Goal: Task Accomplishment & Management: Manage account settings

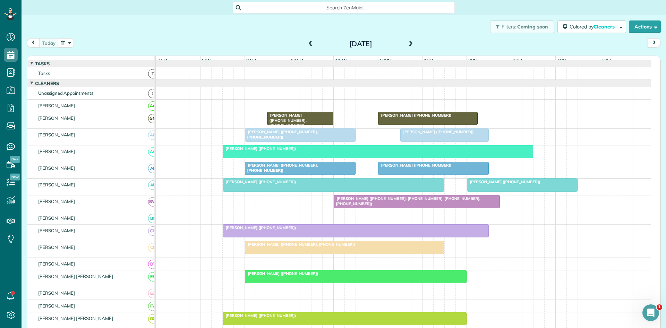
scroll to position [3, 3]
click at [292, 137] on span "[PERSON_NAME] ([PHONE_NUMBER], [PHONE_NUMBER])" at bounding box center [280, 134] width 73 height 10
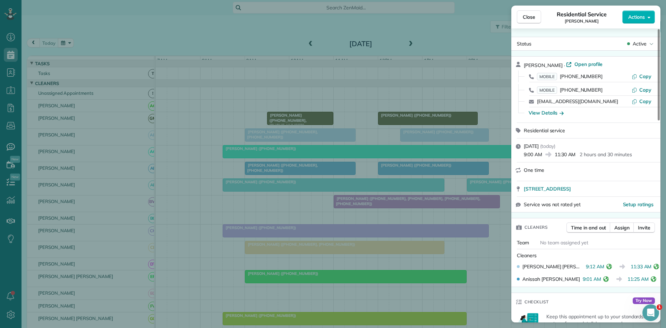
click at [374, 187] on div "Close Residential Service [PERSON_NAME] Actions Status Active [PERSON_NAME] · O…" at bounding box center [333, 164] width 666 height 328
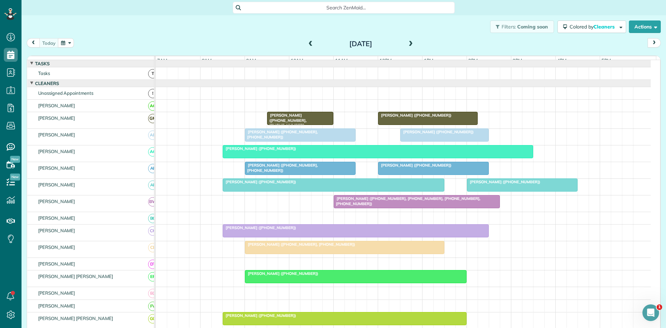
click at [420, 134] on span "[PERSON_NAME] ([PHONE_NUMBER])" at bounding box center [437, 131] width 74 height 5
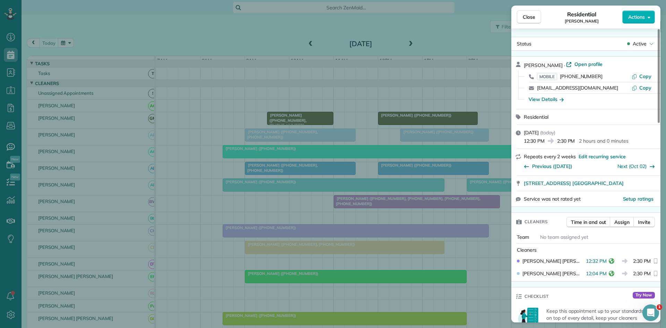
drag, startPoint x: 314, startPoint y: 180, endPoint x: 282, endPoint y: 182, distance: 33.0
click at [315, 180] on div "Close Residential Jana Vaughn Actions Status Active Jana Vaughn · Open profile …" at bounding box center [333, 164] width 666 height 328
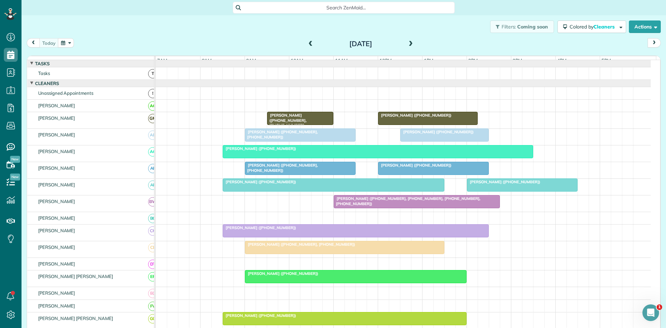
click at [386, 174] on div at bounding box center [433, 168] width 110 height 12
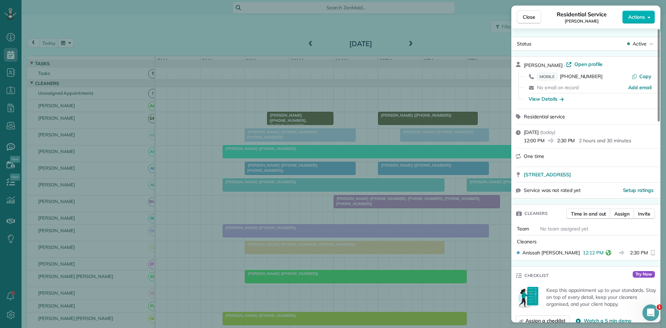
drag, startPoint x: 294, startPoint y: 151, endPoint x: 264, endPoint y: 187, distance: 46.5
click at [294, 153] on div "Close Residential Service Lisa Voss Actions Status Active Lisa Voss · Open prof…" at bounding box center [333, 164] width 666 height 328
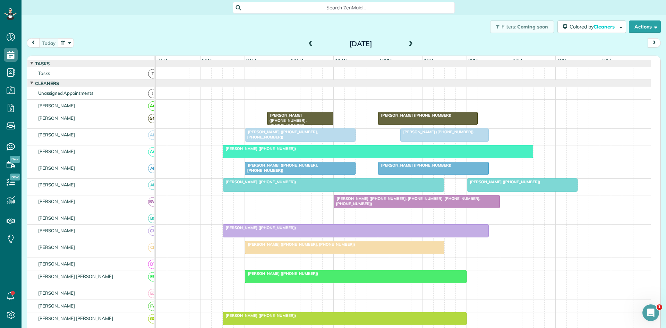
click at [328, 190] on div at bounding box center [333, 185] width 221 height 12
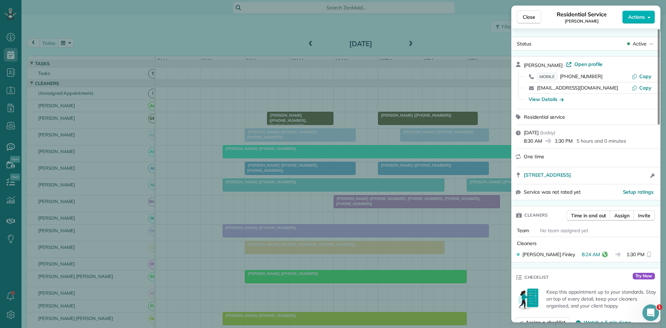
click at [328, 234] on div "Close Residential Service Carla Hearrington Actions Status Active Carla Hearrin…" at bounding box center [333, 164] width 666 height 328
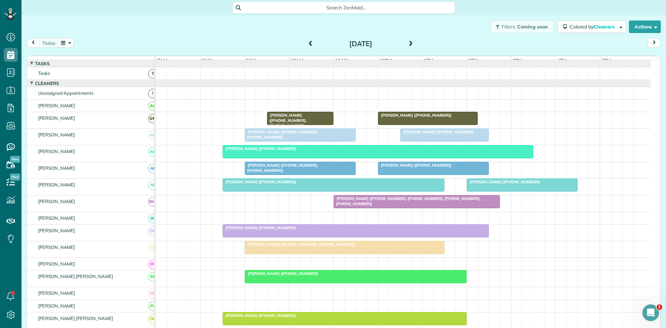
click at [348, 201] on span "Cindy Slater (+19722627497, +18176052974, +12144603779, +12144606124)" at bounding box center [406, 201] width 147 height 10
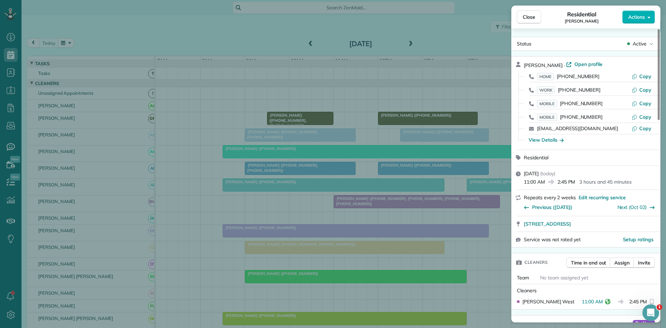
click at [301, 228] on div "Close Residential Cindy Slater Actions Status Active Cindy Slater · Open profil…" at bounding box center [333, 164] width 666 height 328
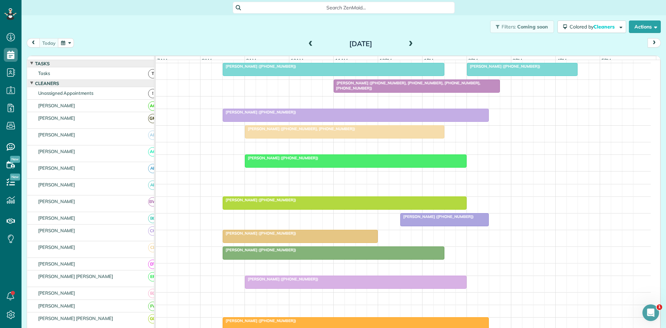
scroll to position [115, 0]
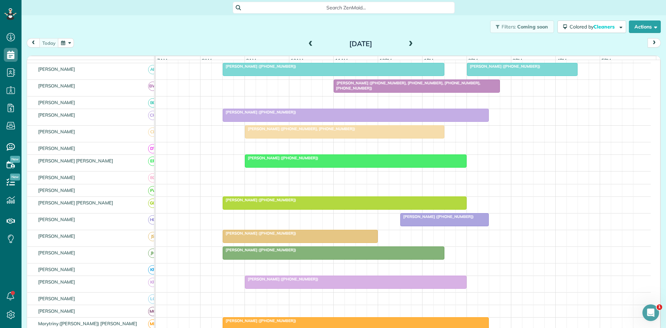
click at [414, 219] on span "Jana Vaughn (+18176831730)" at bounding box center [437, 216] width 74 height 5
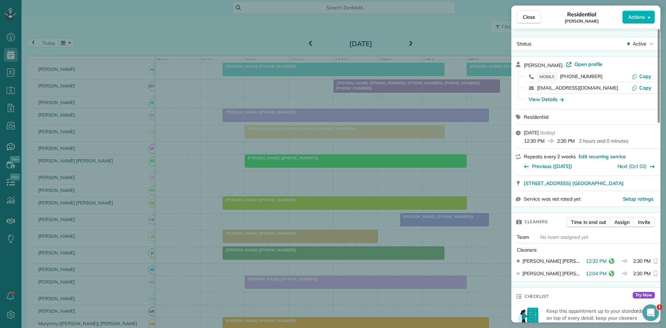
click at [331, 184] on div "Close Residential Jana Vaughn Actions Status Active Jana Vaughn · Open profile …" at bounding box center [333, 164] width 666 height 328
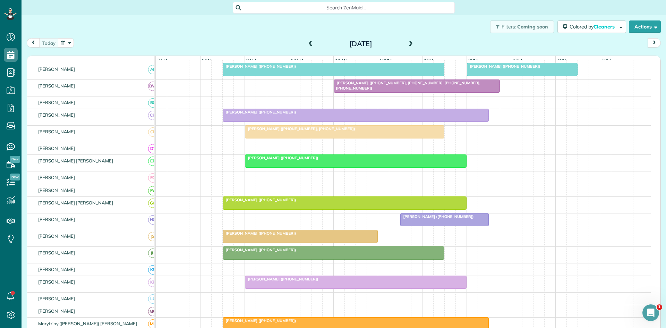
click at [354, 242] on div at bounding box center [300, 236] width 154 height 12
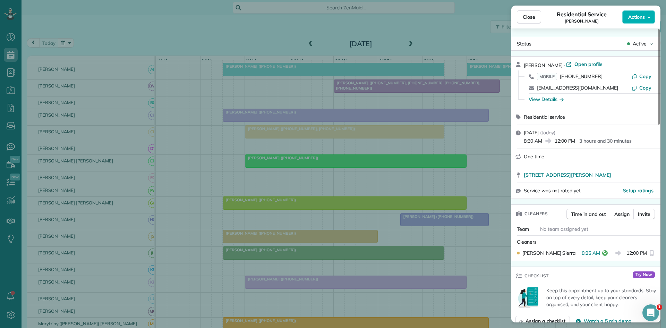
click at [358, 220] on div "Close Residential Service Donna Phetteplace Actions Status Active Donna Phettep…" at bounding box center [333, 164] width 666 height 328
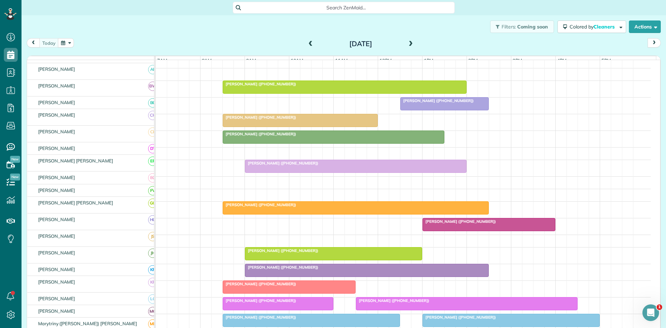
scroll to position [231, 0]
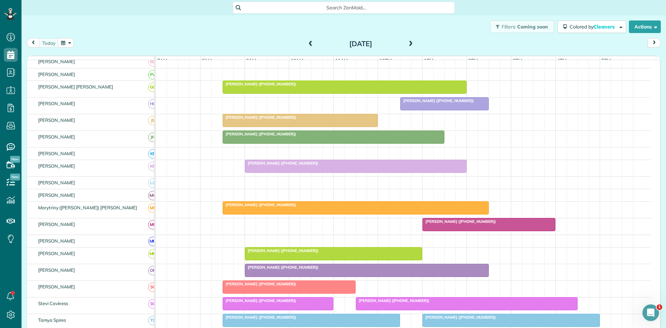
click at [362, 253] on div "Kimberly Eden (+19723653004)" at bounding box center [333, 250] width 173 height 5
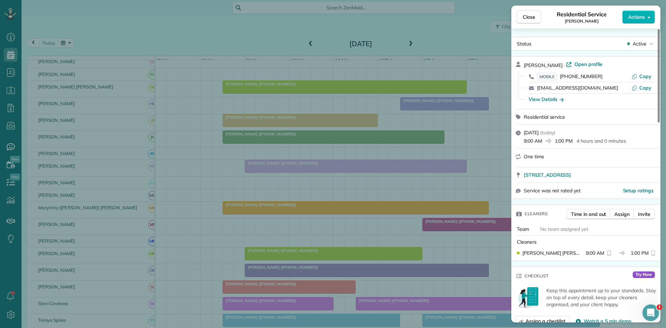
click at [376, 238] on div "Close Residential Service Kimberly Eden Actions Status Active Kimberly Eden · O…" at bounding box center [333, 164] width 666 height 328
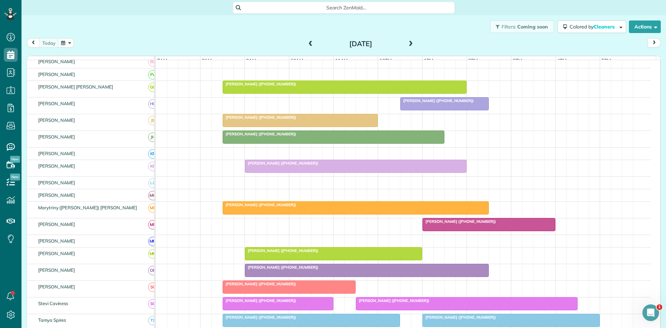
scroll to position [347, 0]
